Goal: Information Seeking & Learning: Find specific fact

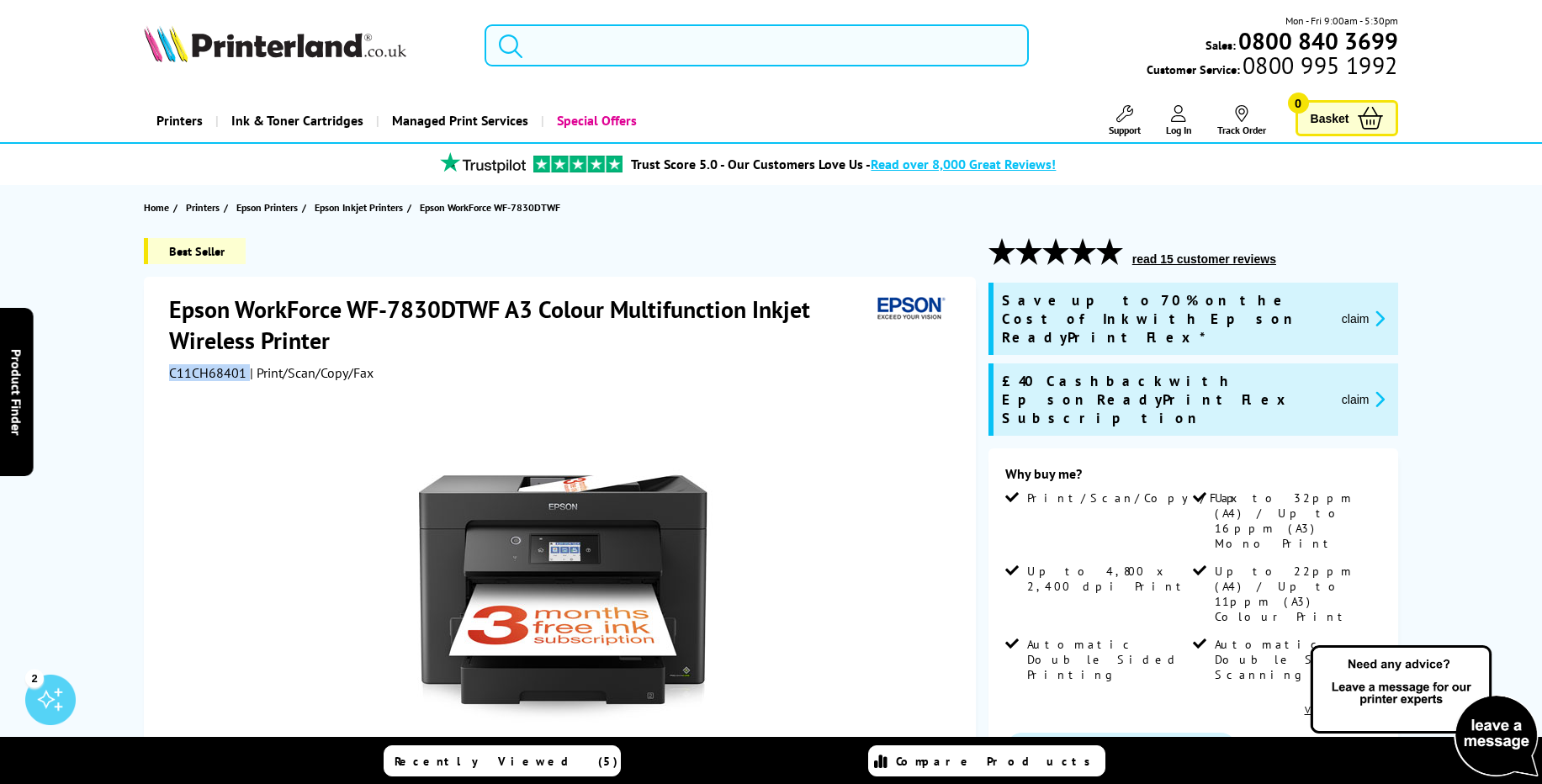
drag, startPoint x: 169, startPoint y: 380, endPoint x: 245, endPoint y: 385, distance: 76.2
click at [245, 381] on div "C11CH68401 | Print/Scan/Copy/Fax" at bounding box center [561, 373] width 785 height 17
copy div "C11CH68401"
